Goal: Information Seeking & Learning: Learn about a topic

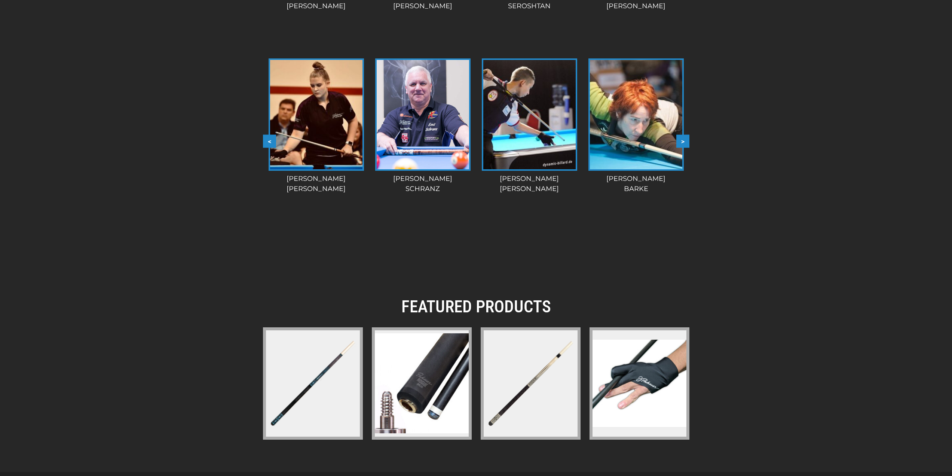
scroll to position [921, 0]
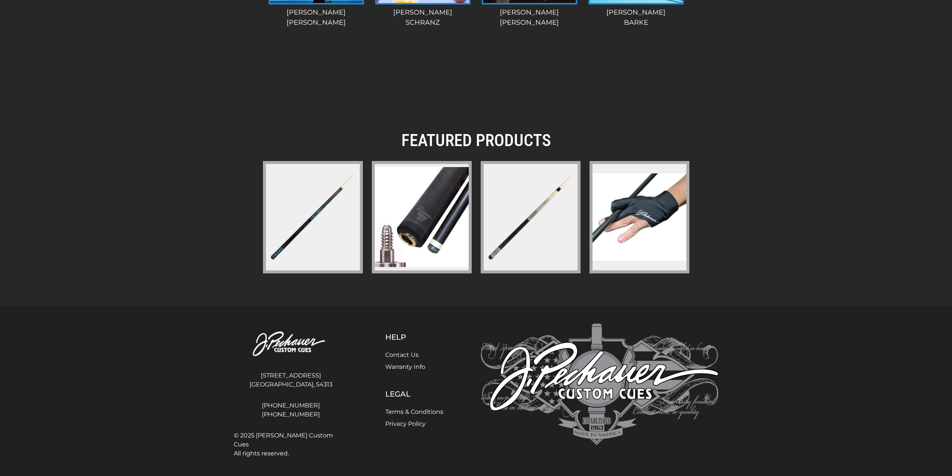
click at [402, 356] on link "Contact Us" at bounding box center [401, 354] width 33 height 7
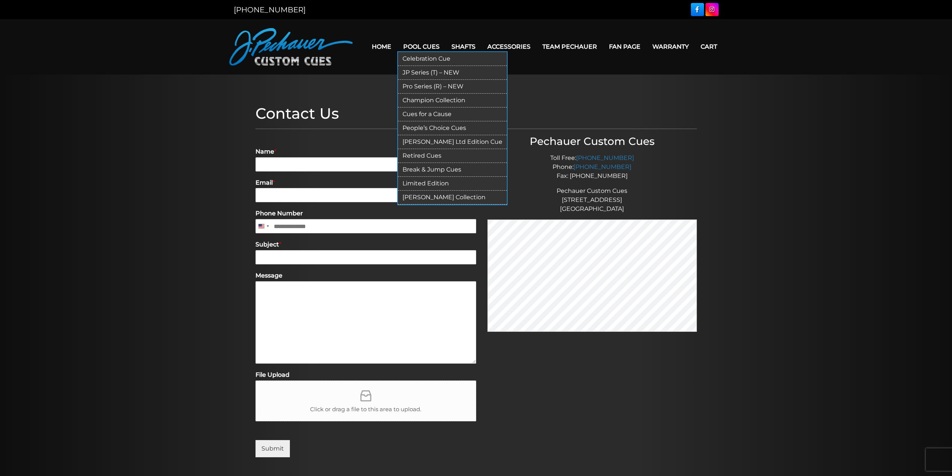
click at [434, 156] on link "Retired Cues" at bounding box center [452, 156] width 109 height 14
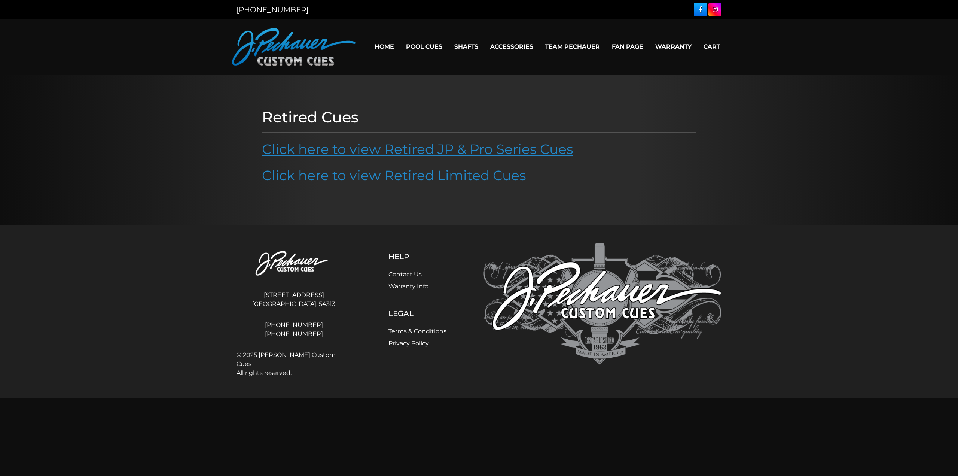
click at [444, 141] on link "Click here to view Retired JP & Pro Series Cues" at bounding box center [417, 149] width 311 height 16
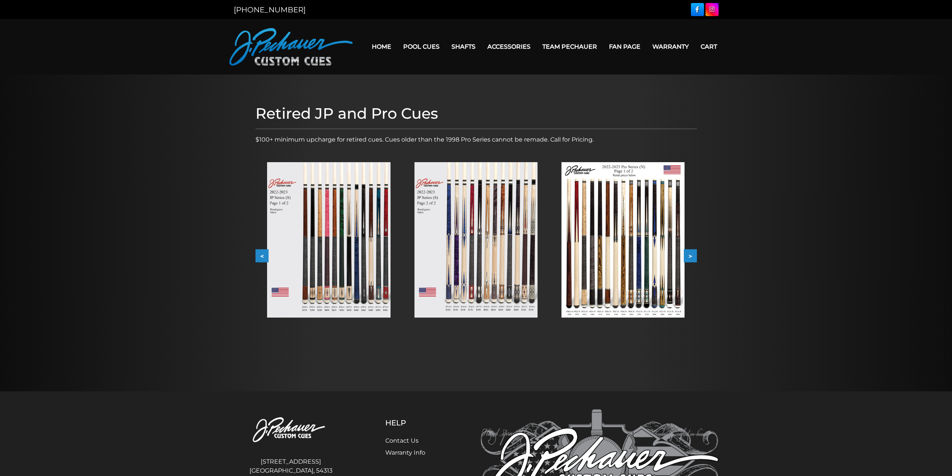
click at [694, 256] on button ">" at bounding box center [690, 255] width 13 height 13
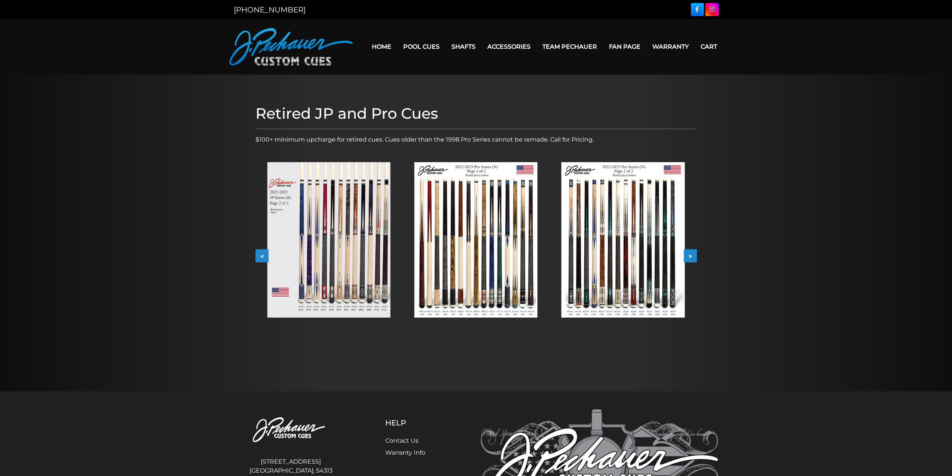
click at [694, 256] on button ">" at bounding box center [690, 255] width 13 height 13
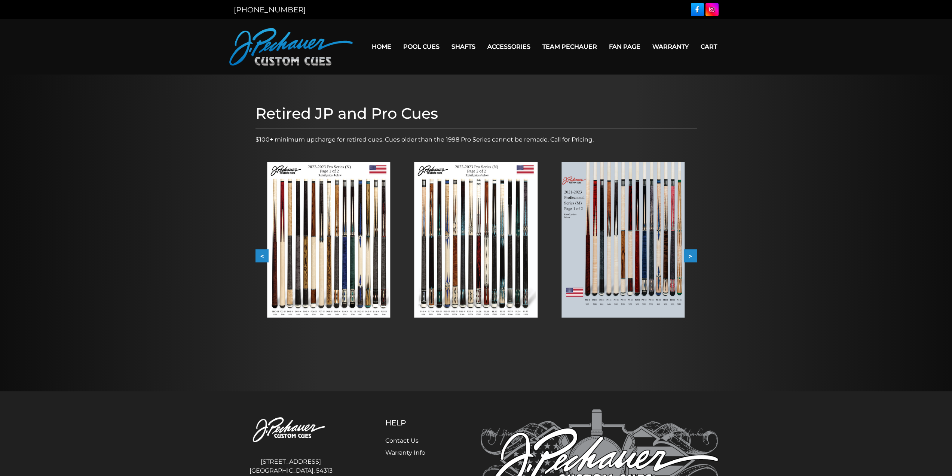
click at [694, 256] on button ">" at bounding box center [690, 255] width 13 height 13
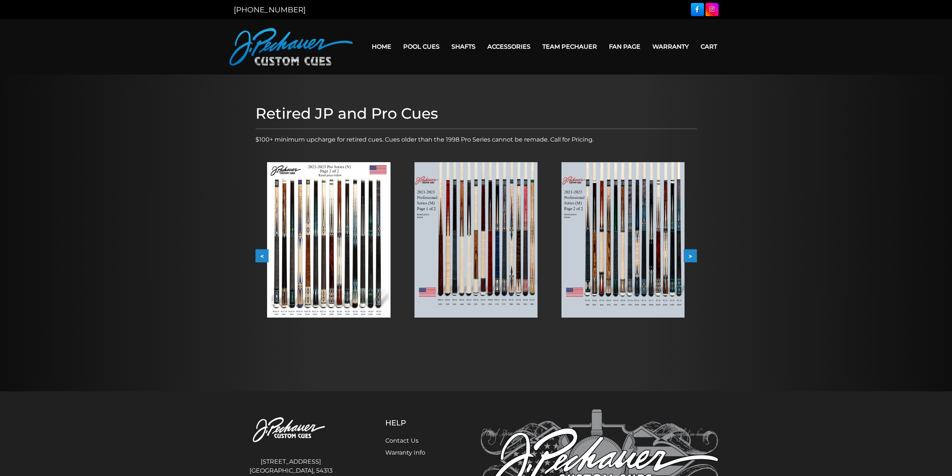
click at [694, 256] on button ">" at bounding box center [690, 255] width 13 height 13
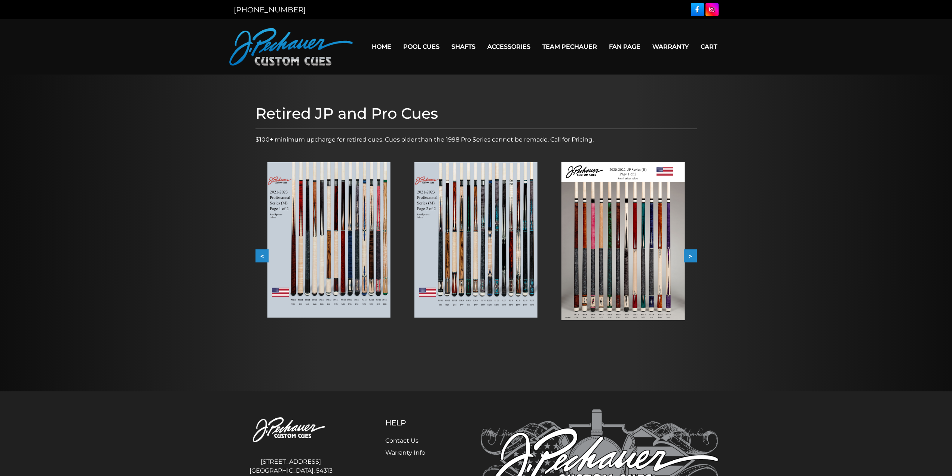
click at [694, 256] on button ">" at bounding box center [690, 255] width 13 height 13
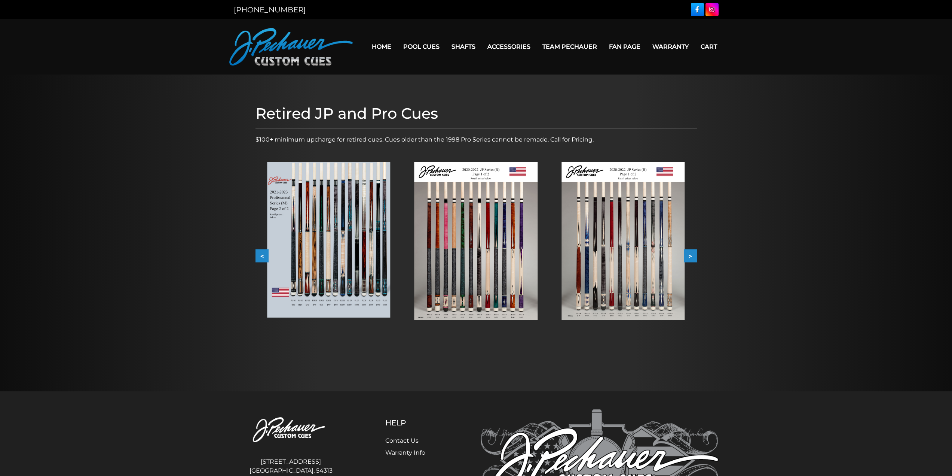
click at [694, 256] on button ">" at bounding box center [690, 255] width 13 height 13
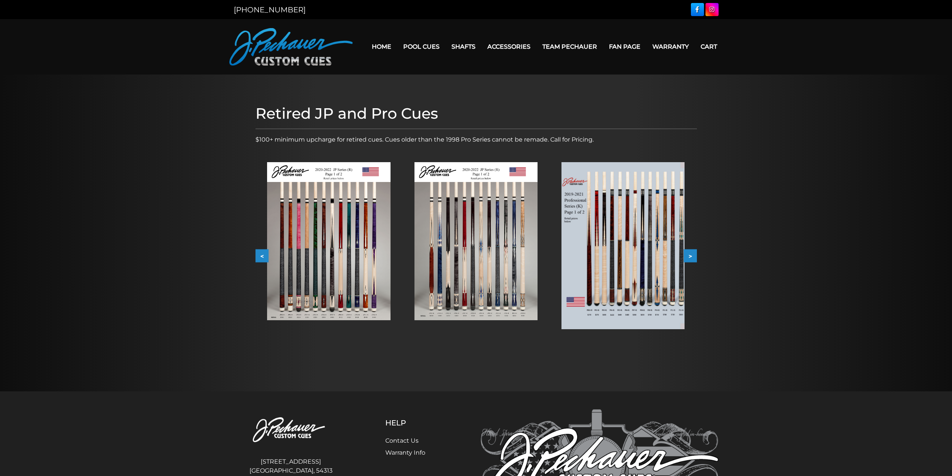
click at [694, 256] on button ">" at bounding box center [690, 255] width 13 height 13
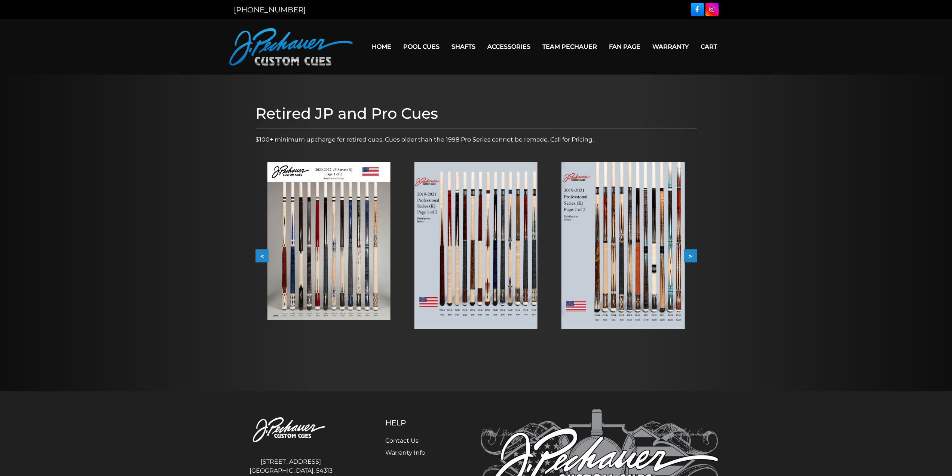
click at [694, 256] on button ">" at bounding box center [690, 255] width 13 height 13
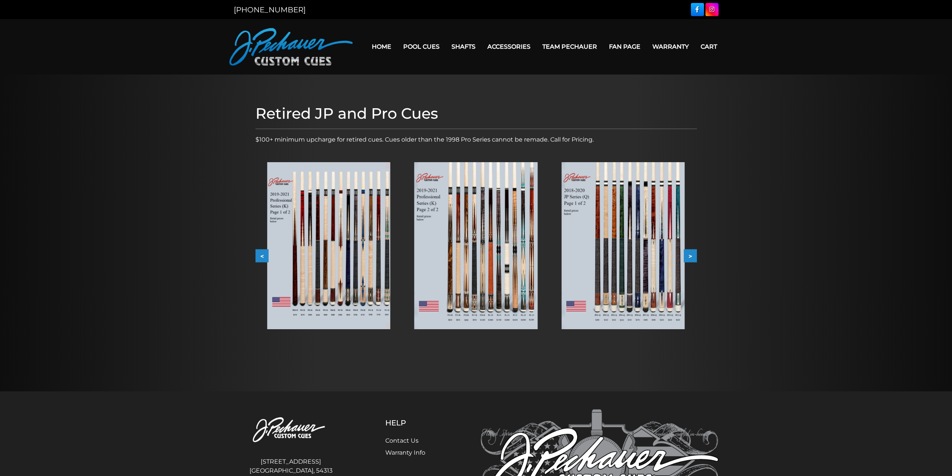
click at [694, 256] on button ">" at bounding box center [690, 255] width 13 height 13
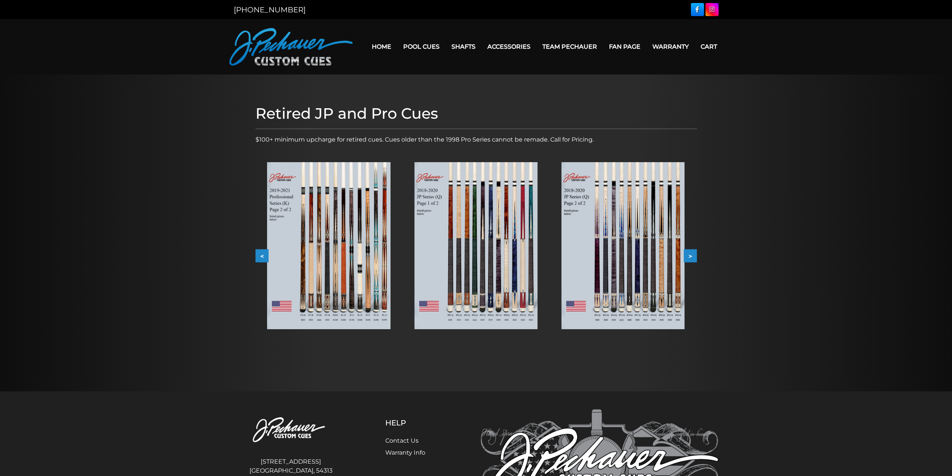
click at [694, 256] on button ">" at bounding box center [690, 255] width 13 height 13
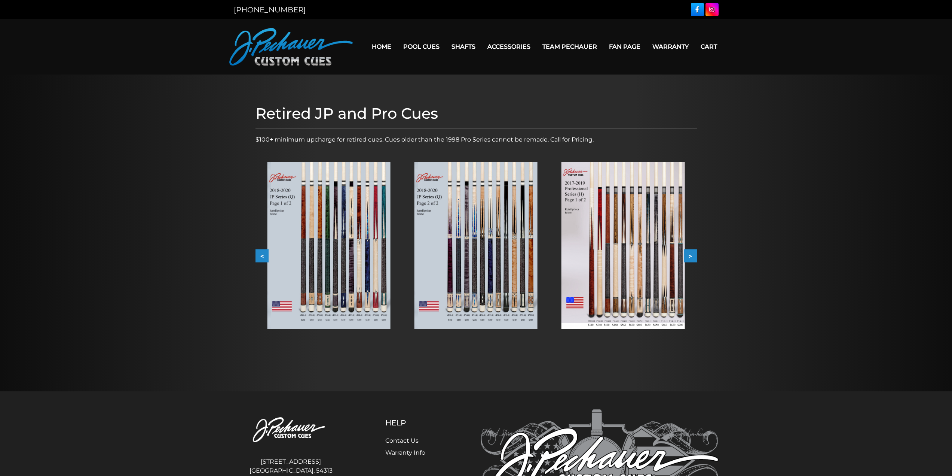
click at [694, 256] on button ">" at bounding box center [690, 255] width 13 height 13
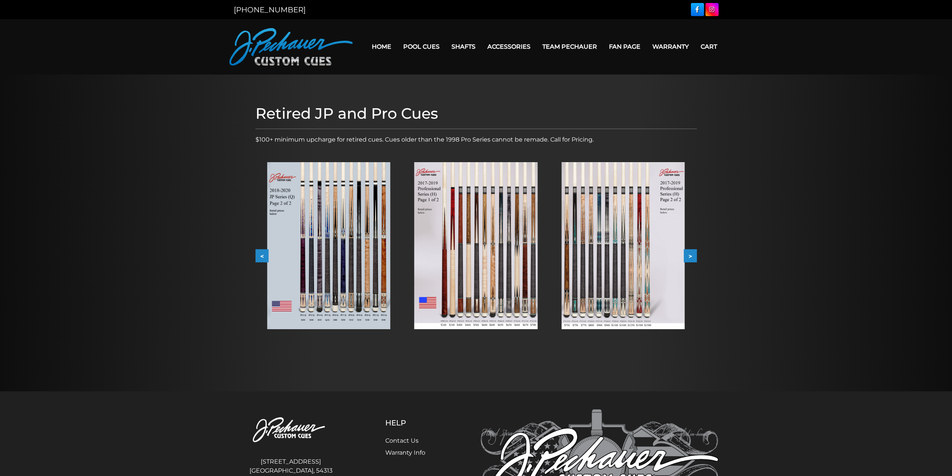
click at [694, 256] on button ">" at bounding box center [690, 255] width 13 height 13
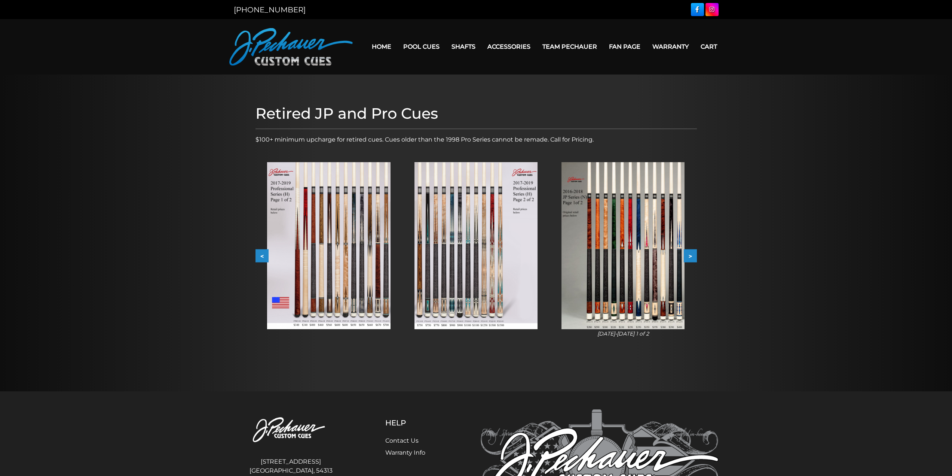
click at [694, 256] on button ">" at bounding box center [690, 255] width 13 height 13
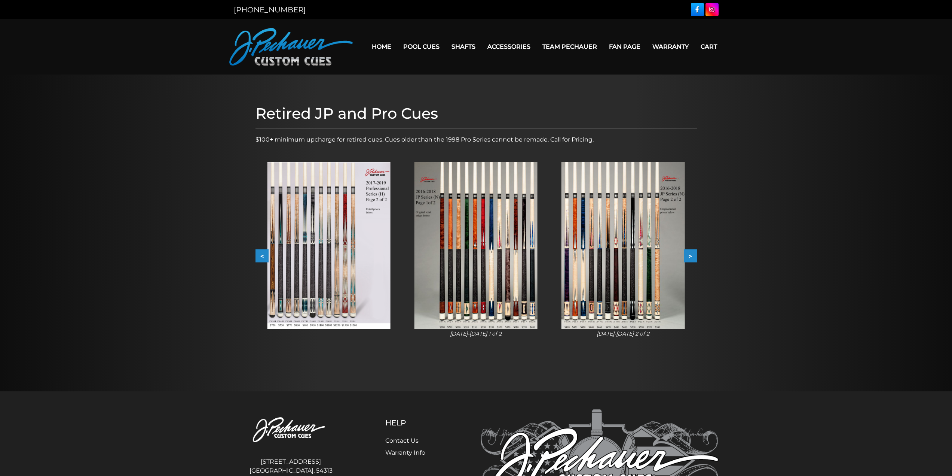
click at [694, 256] on button ">" at bounding box center [690, 255] width 13 height 13
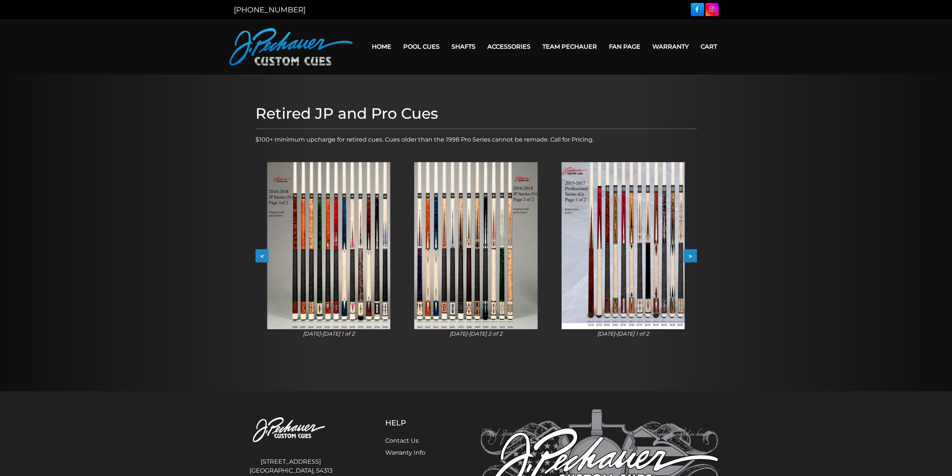
click at [694, 256] on button ">" at bounding box center [690, 255] width 13 height 13
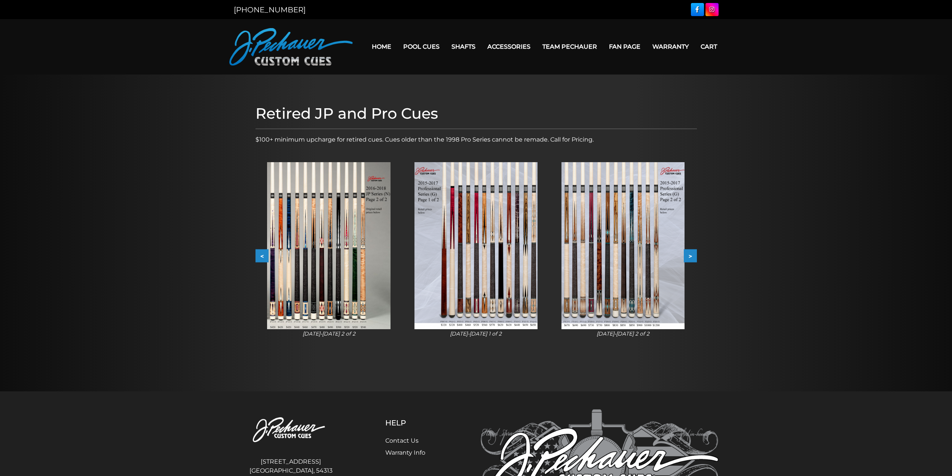
click at [693, 257] on button ">" at bounding box center [690, 255] width 13 height 13
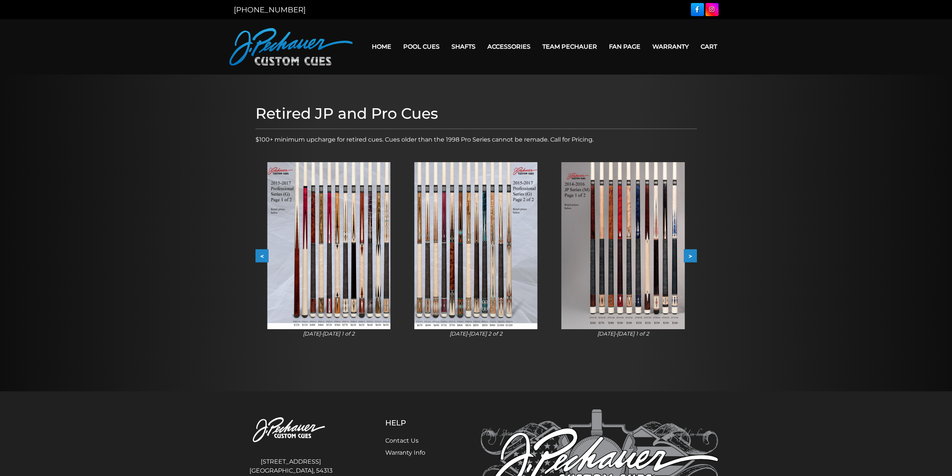
click at [693, 257] on button ">" at bounding box center [690, 255] width 13 height 13
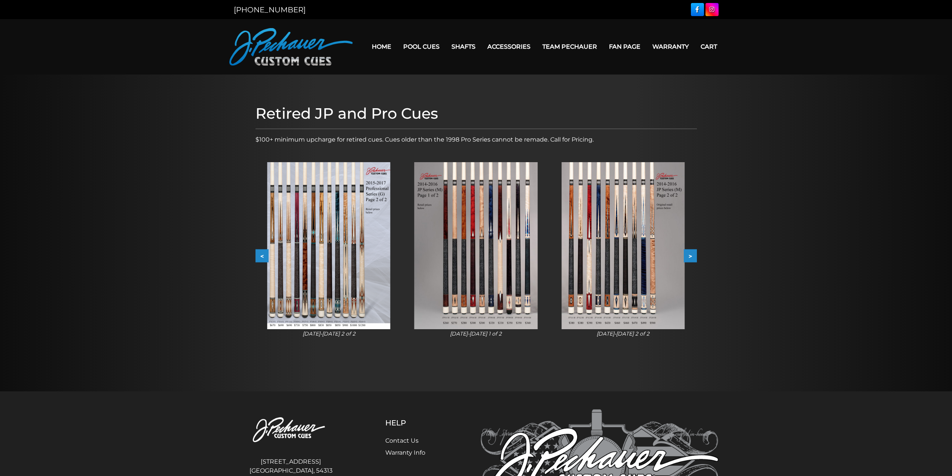
click at [599, 261] on img at bounding box center [623, 245] width 123 height 167
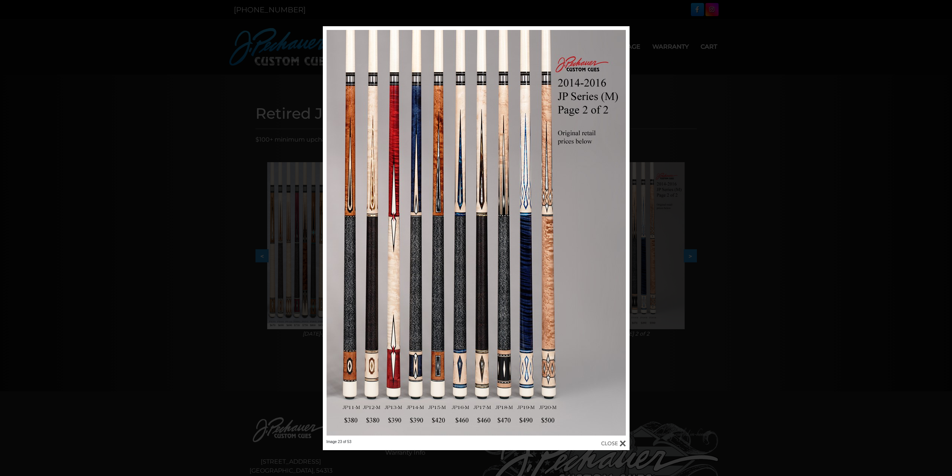
click at [620, 441] on div at bounding box center [613, 443] width 25 height 8
